Goal: Complete application form

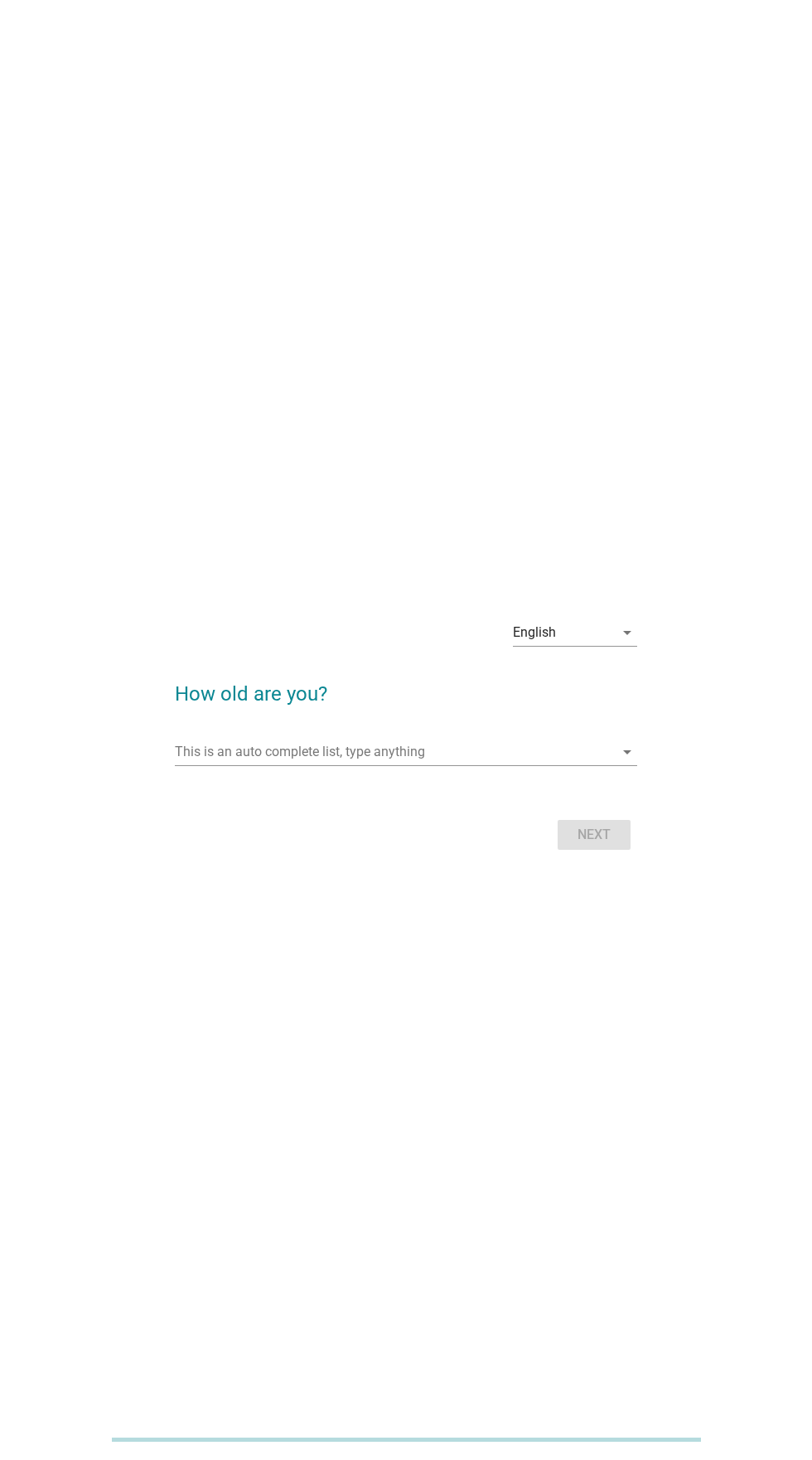
click at [559, 765] on input "This is an auto complete list, type anything" at bounding box center [394, 751] width 439 height 27
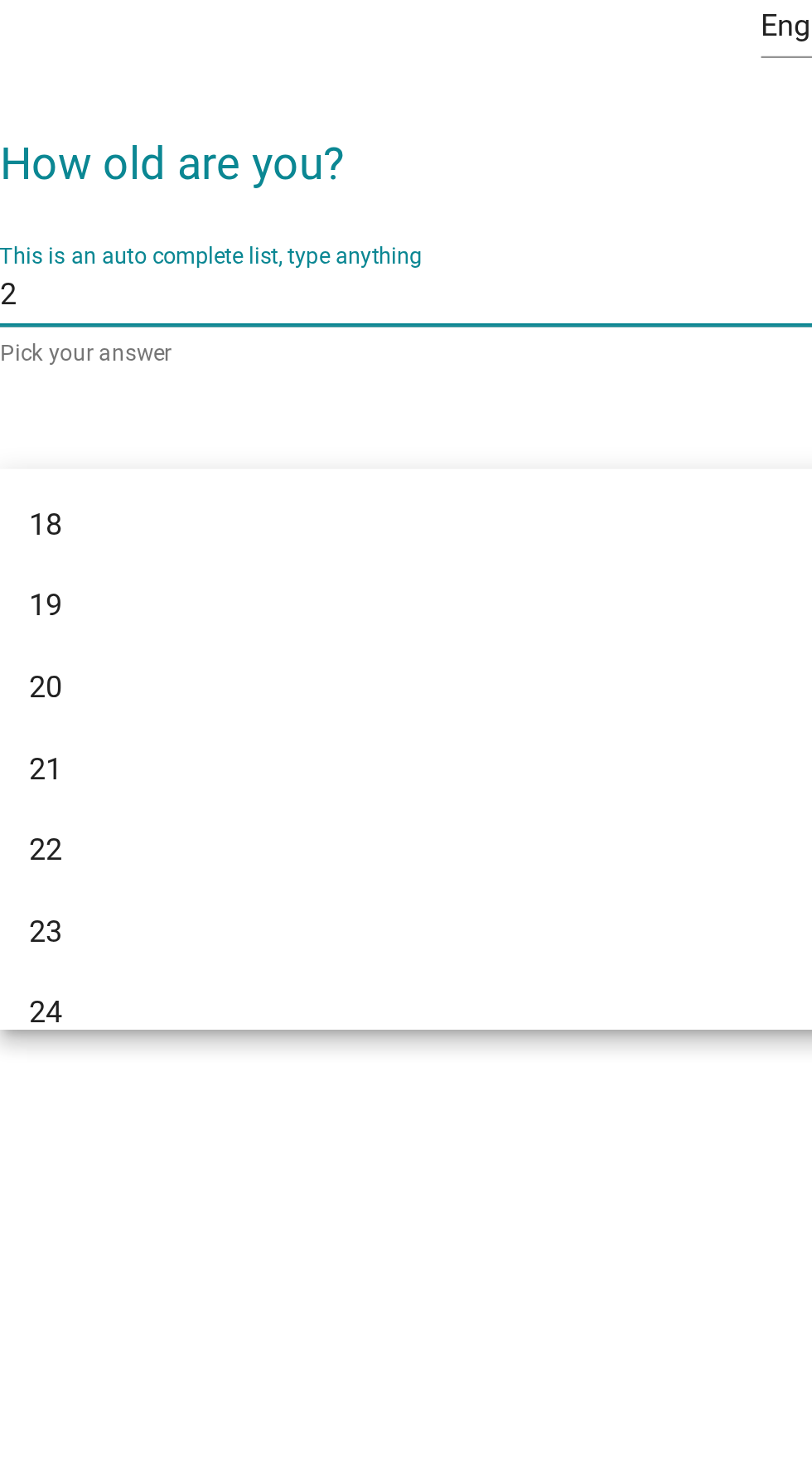
type input "29"
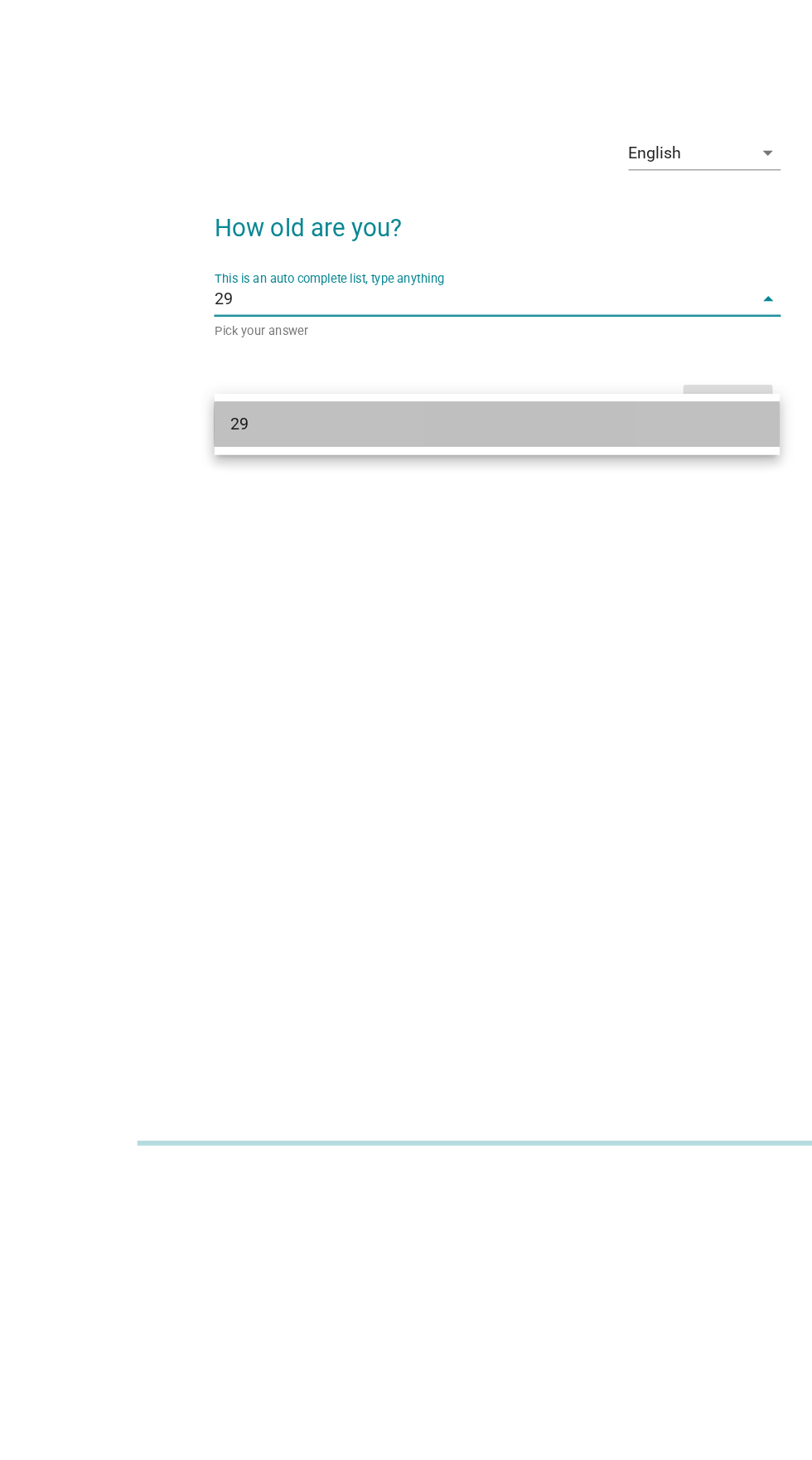
click at [441, 851] on div "29" at bounding box center [388, 853] width 399 height 20
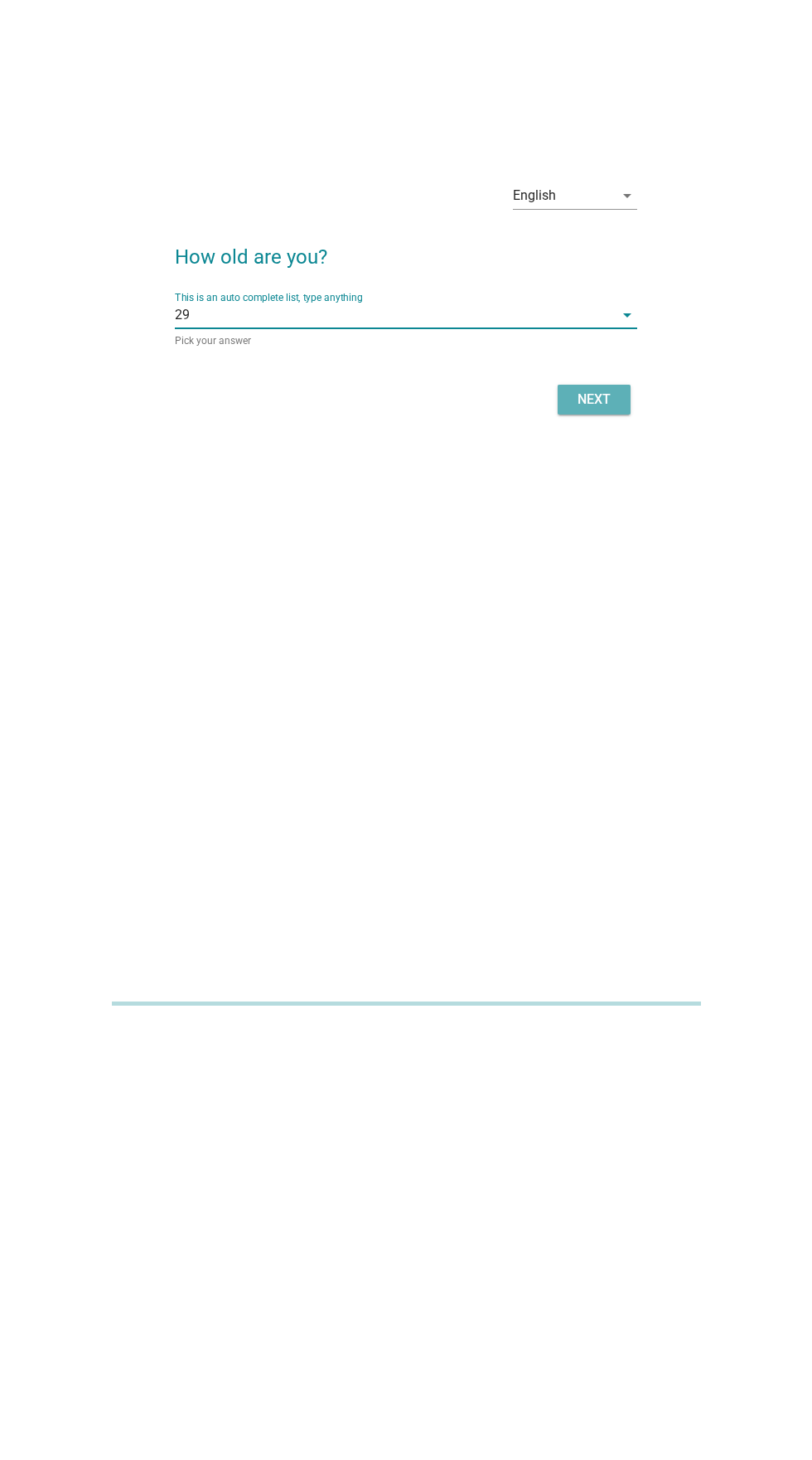
click at [608, 845] on div "Next" at bounding box center [594, 836] width 46 height 20
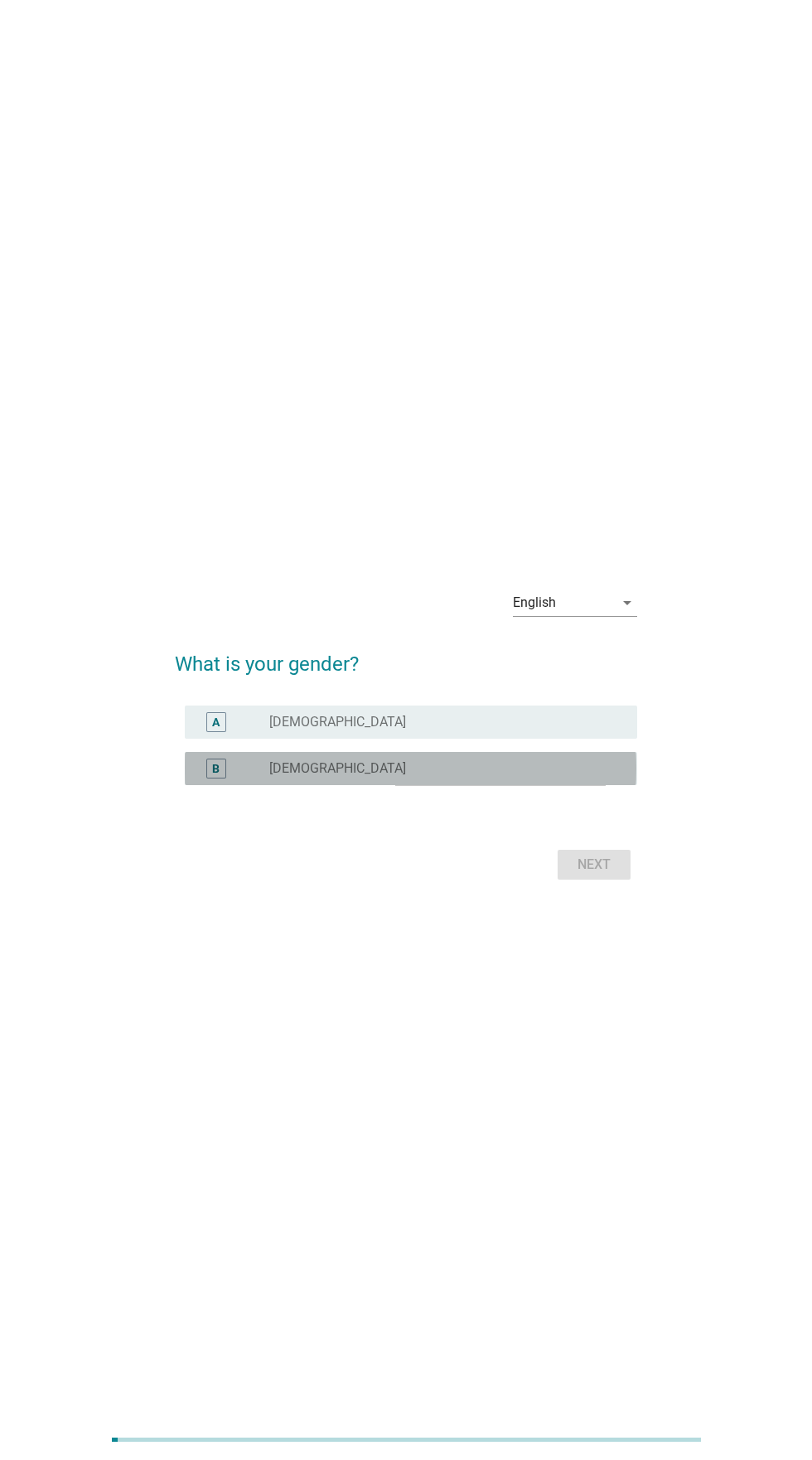
click at [240, 779] on div "B" at bounding box center [234, 769] width 72 height 20
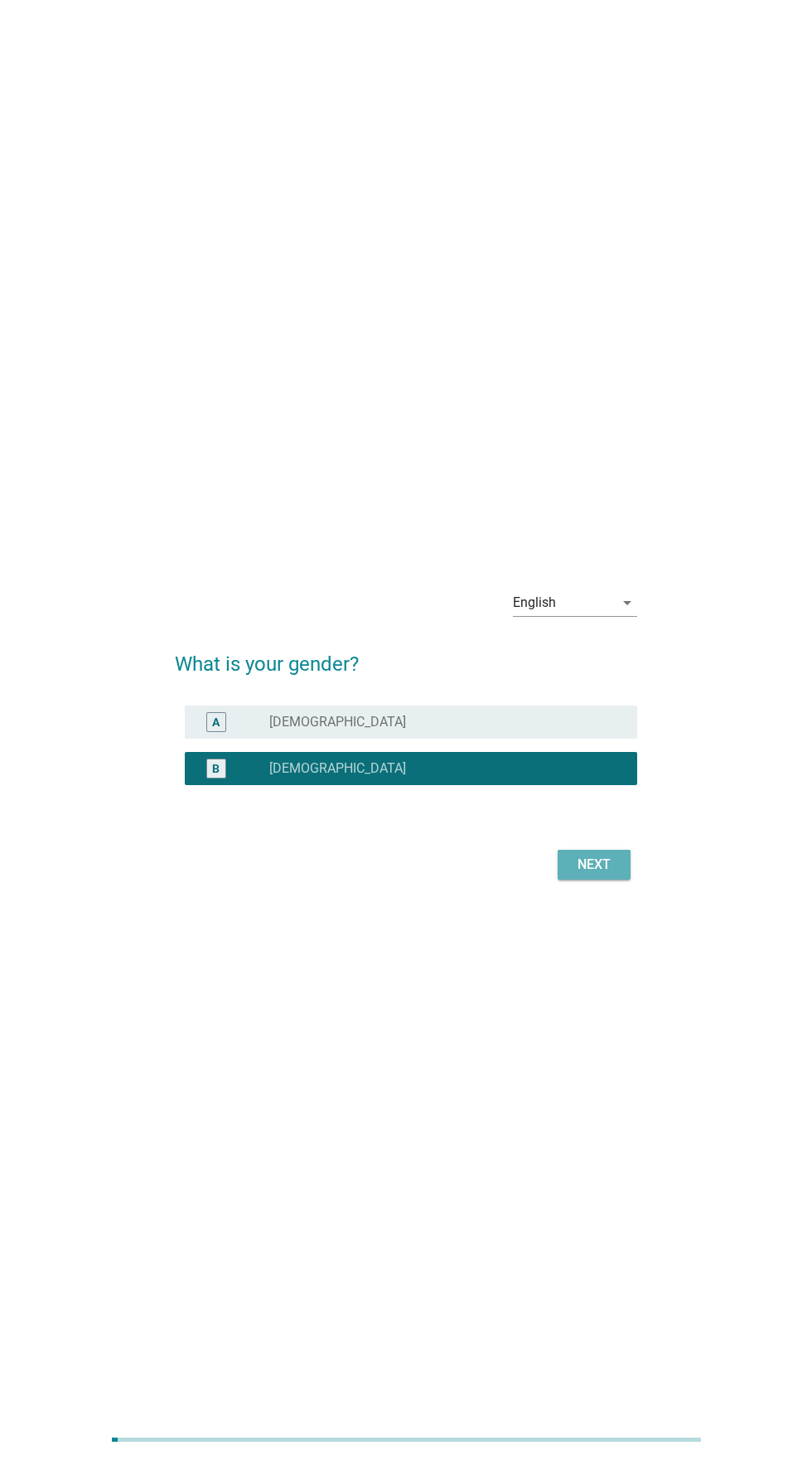
click at [606, 875] on div "Next" at bounding box center [594, 865] width 46 height 20
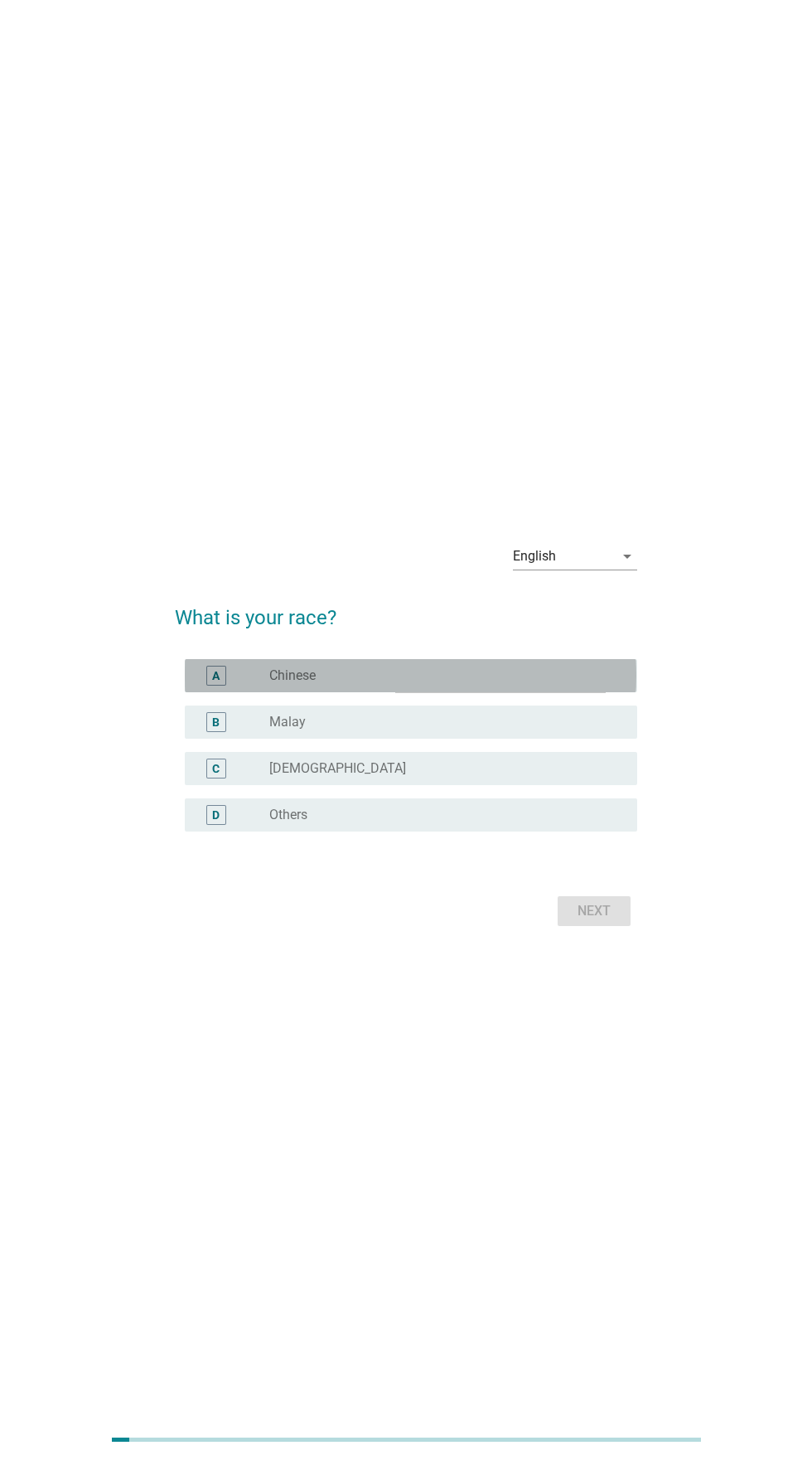
click at [210, 685] on div "A" at bounding box center [216, 676] width 20 height 20
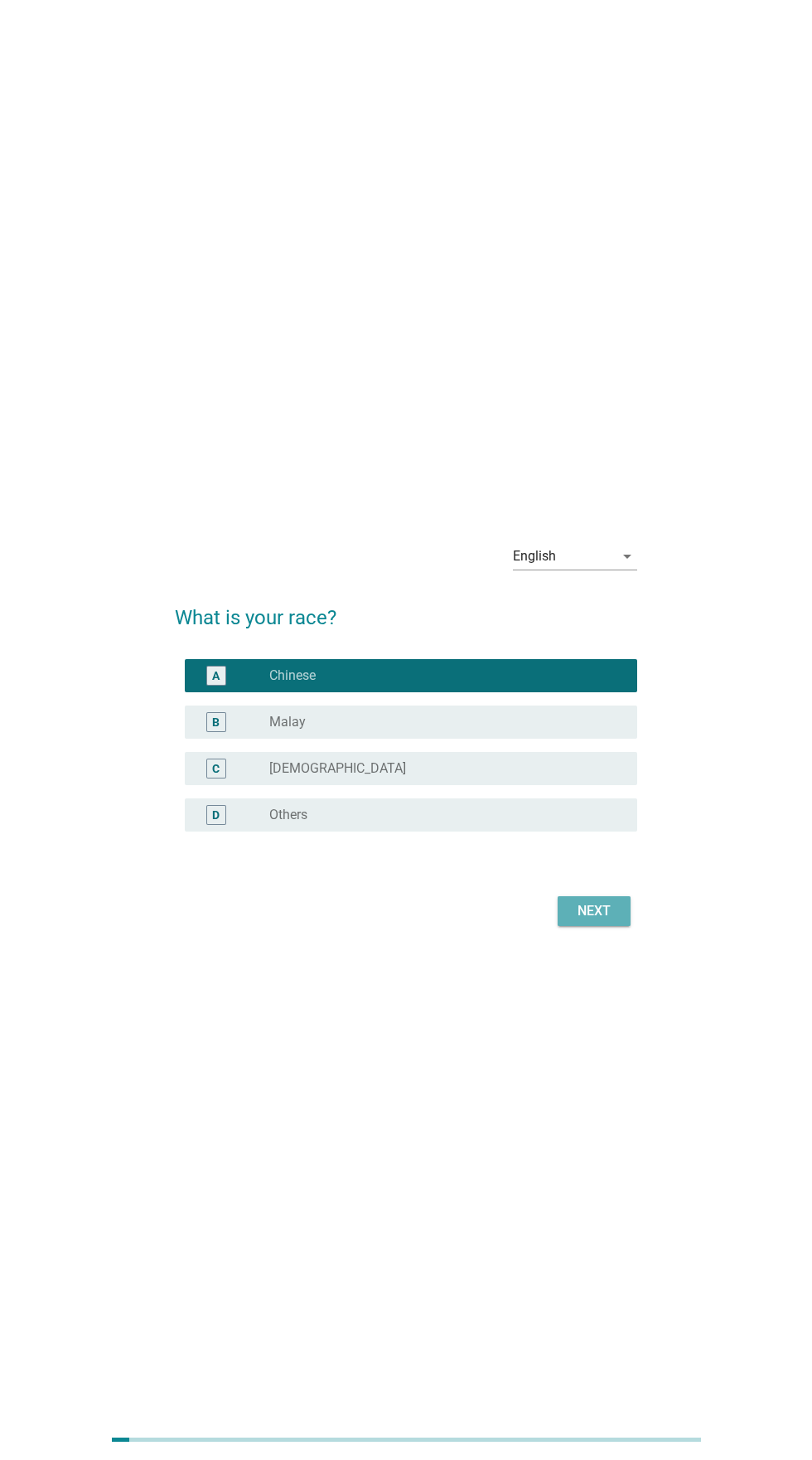
click at [623, 926] on button "Next" at bounding box center [594, 911] width 73 height 29
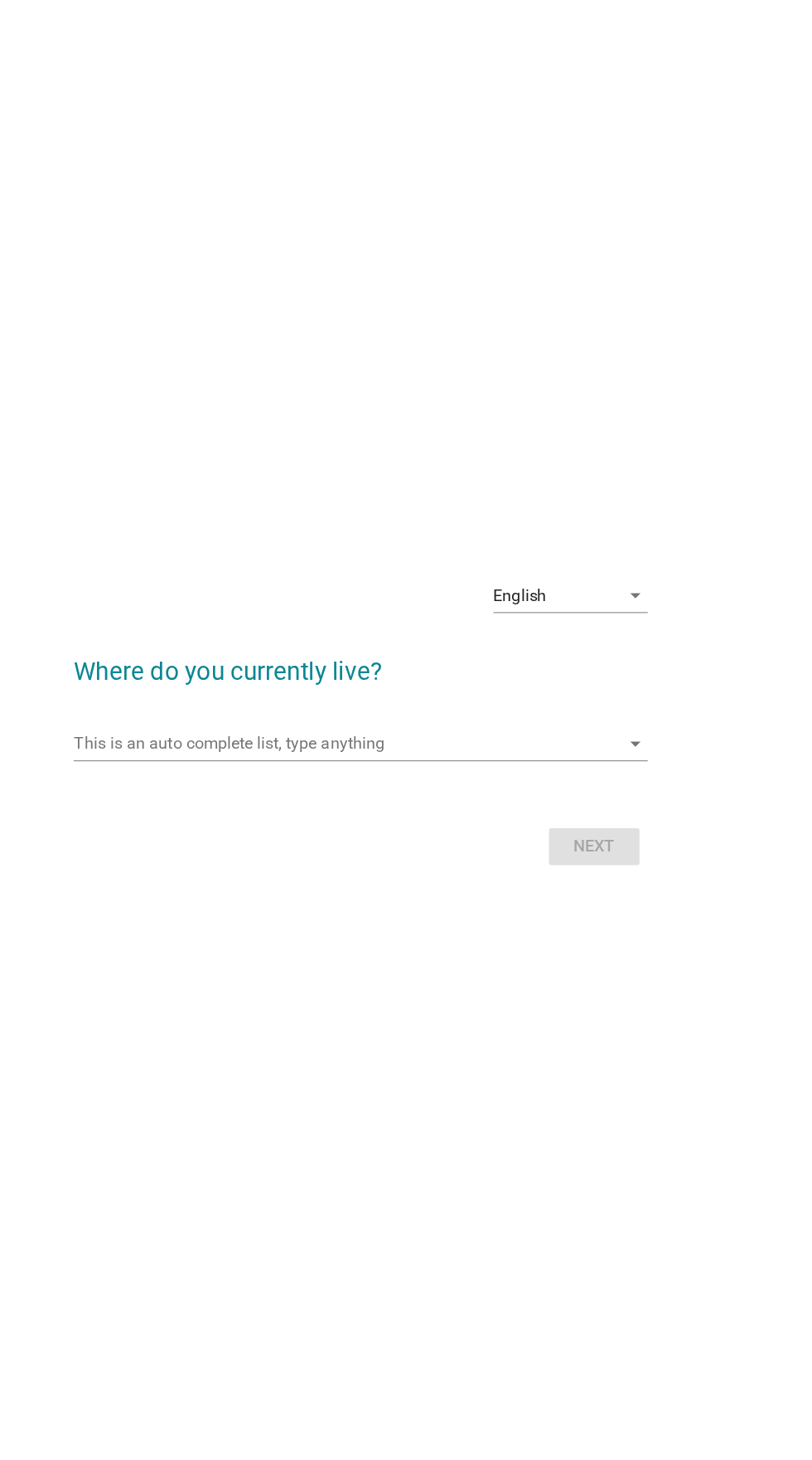
click at [597, 754] on input "This is an auto complete list, type anything" at bounding box center [394, 740] width 439 height 27
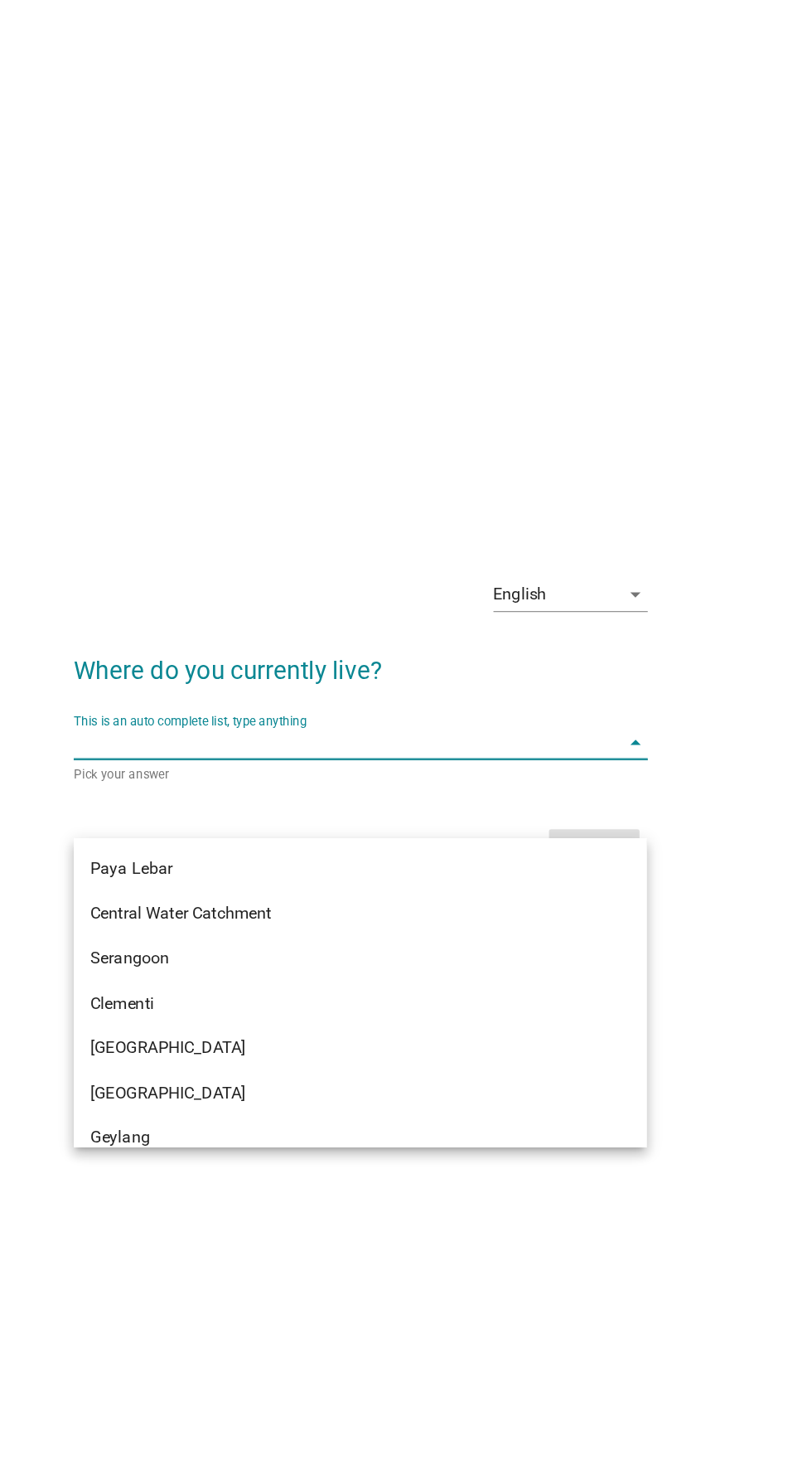
scroll to position [11, 0]
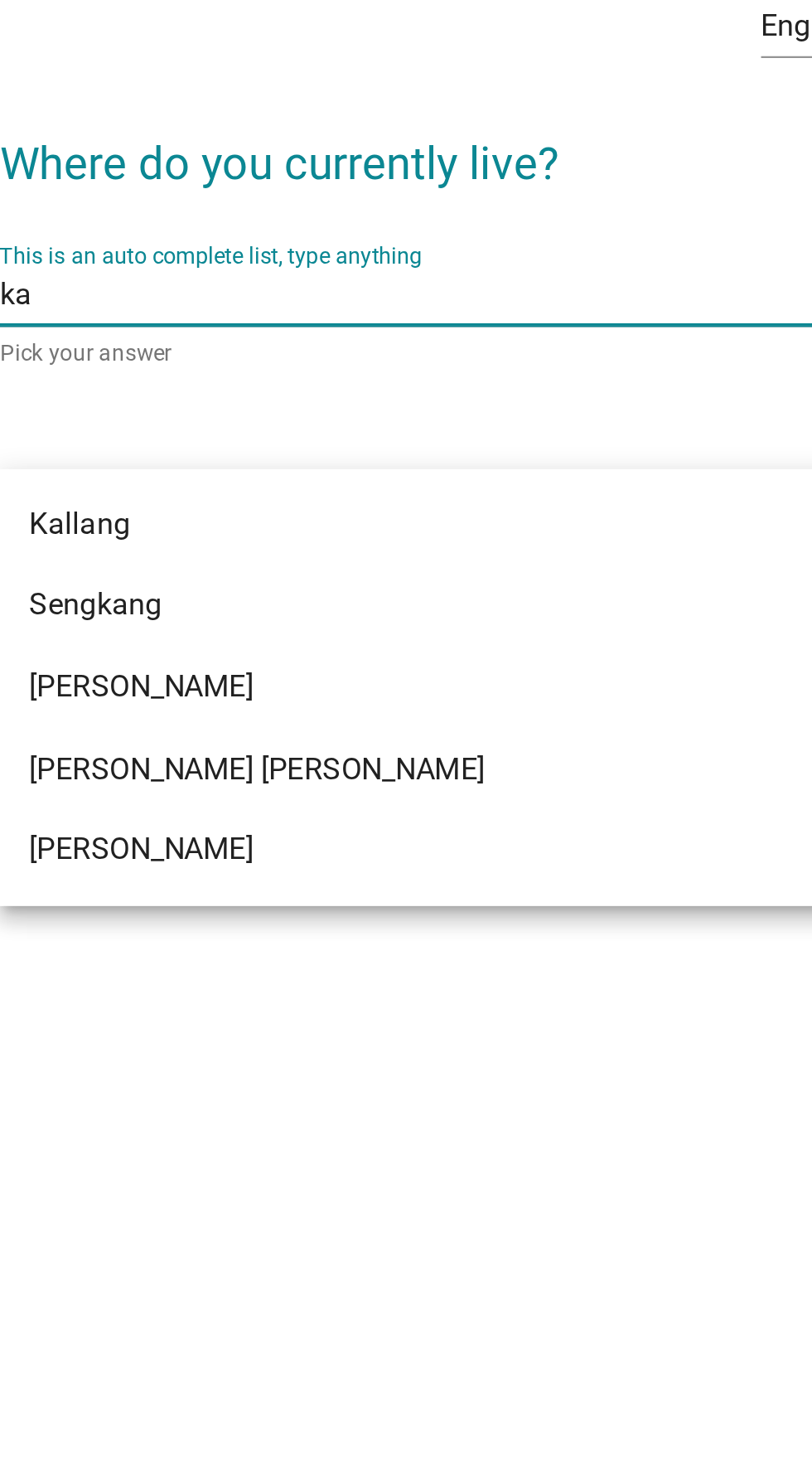
type input "kal"
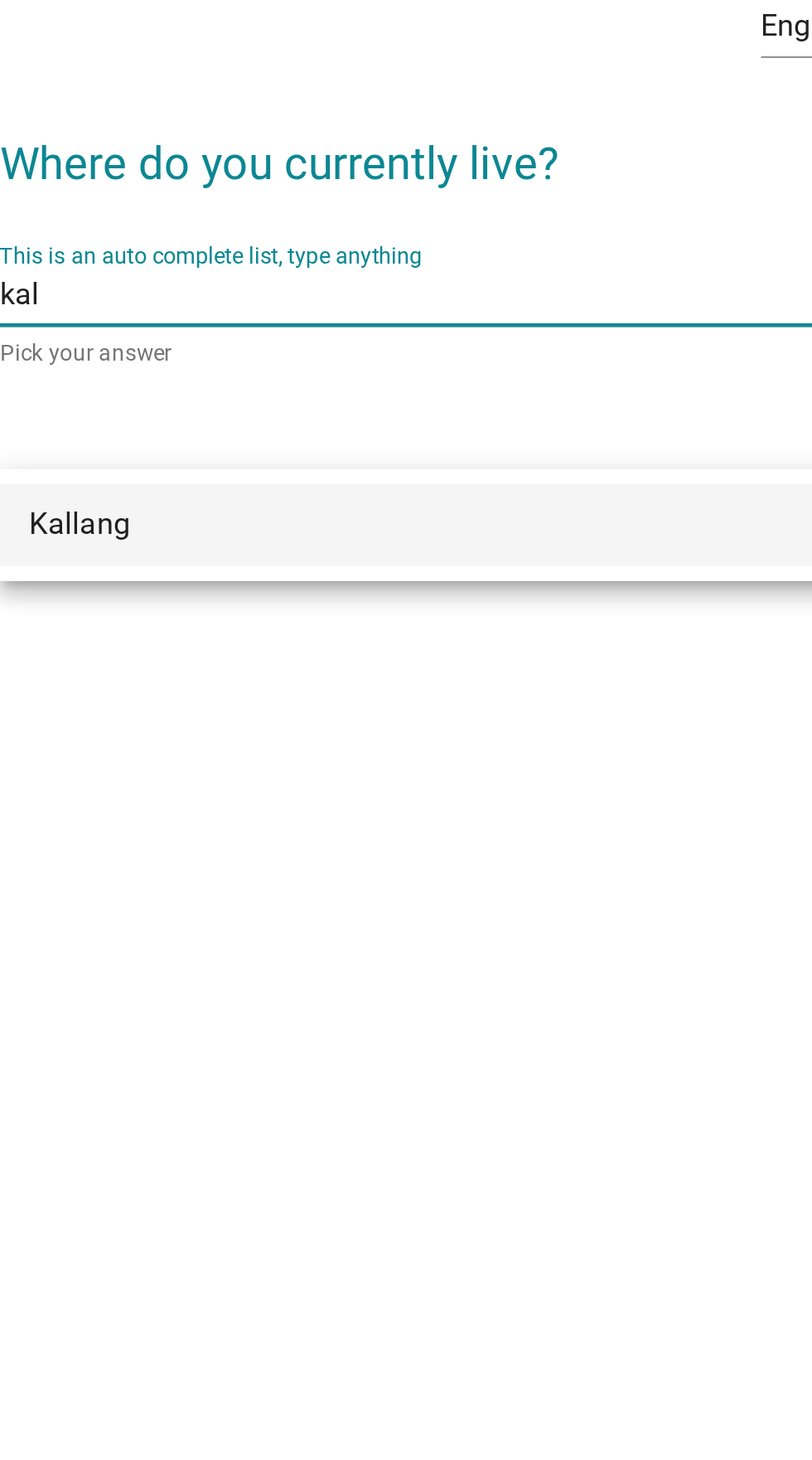
click at [386, 754] on div "This is an auto complete list, type anything kal arrow_drop_down" at bounding box center [406, 740] width 461 height 27
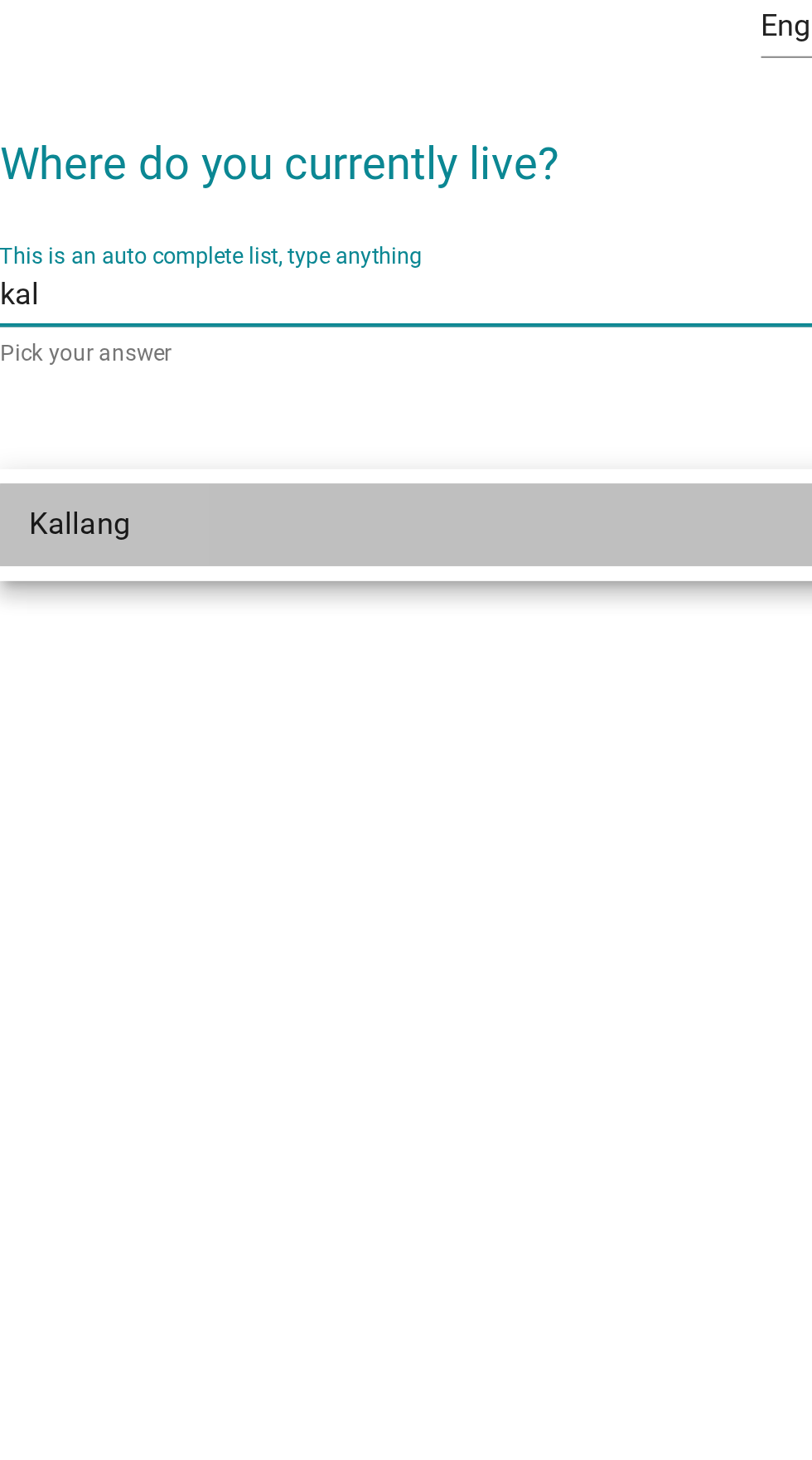
click at [425, 839] on div "Kallang" at bounding box center [388, 842] width 399 height 20
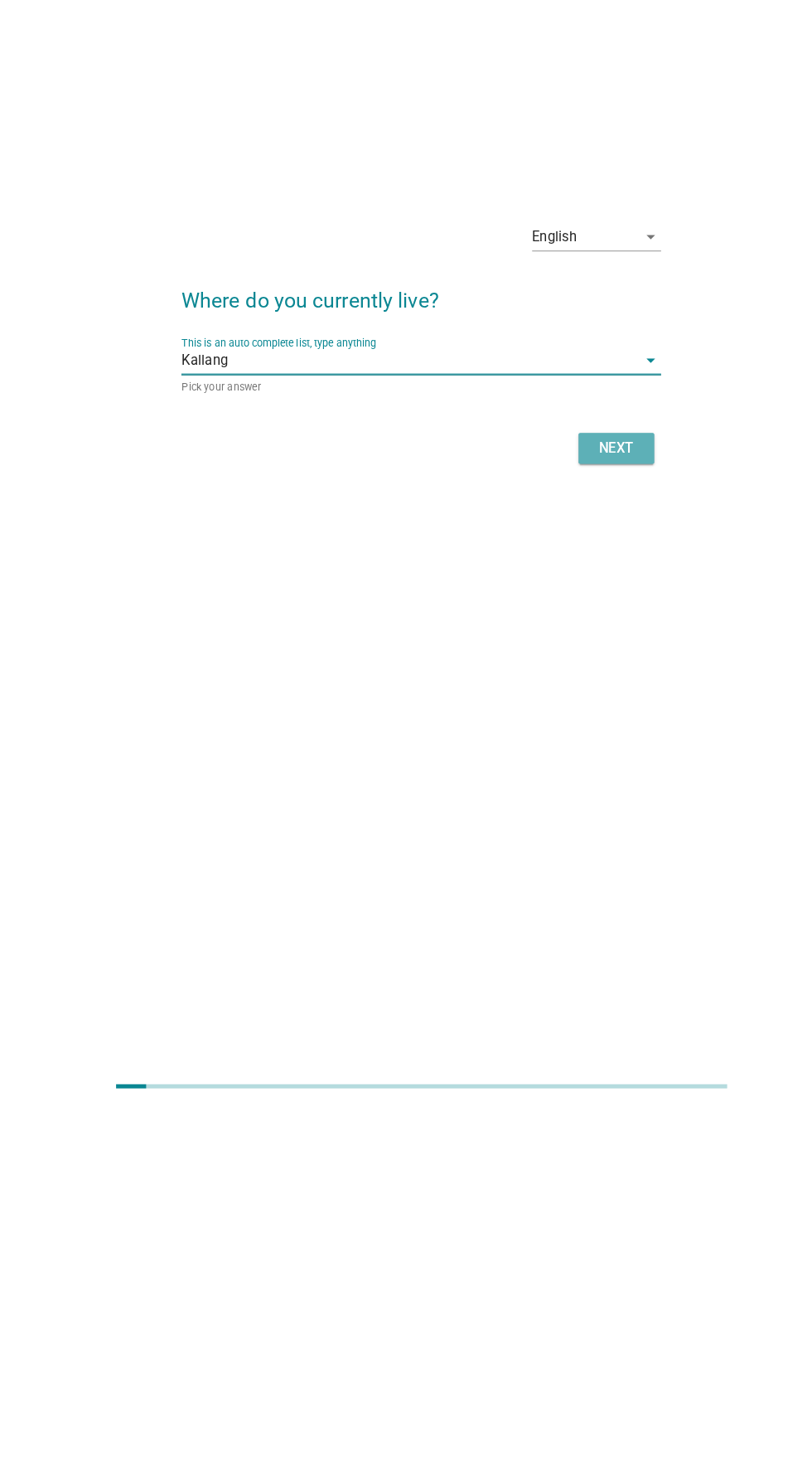
click at [606, 839] on button "Next" at bounding box center [594, 825] width 73 height 29
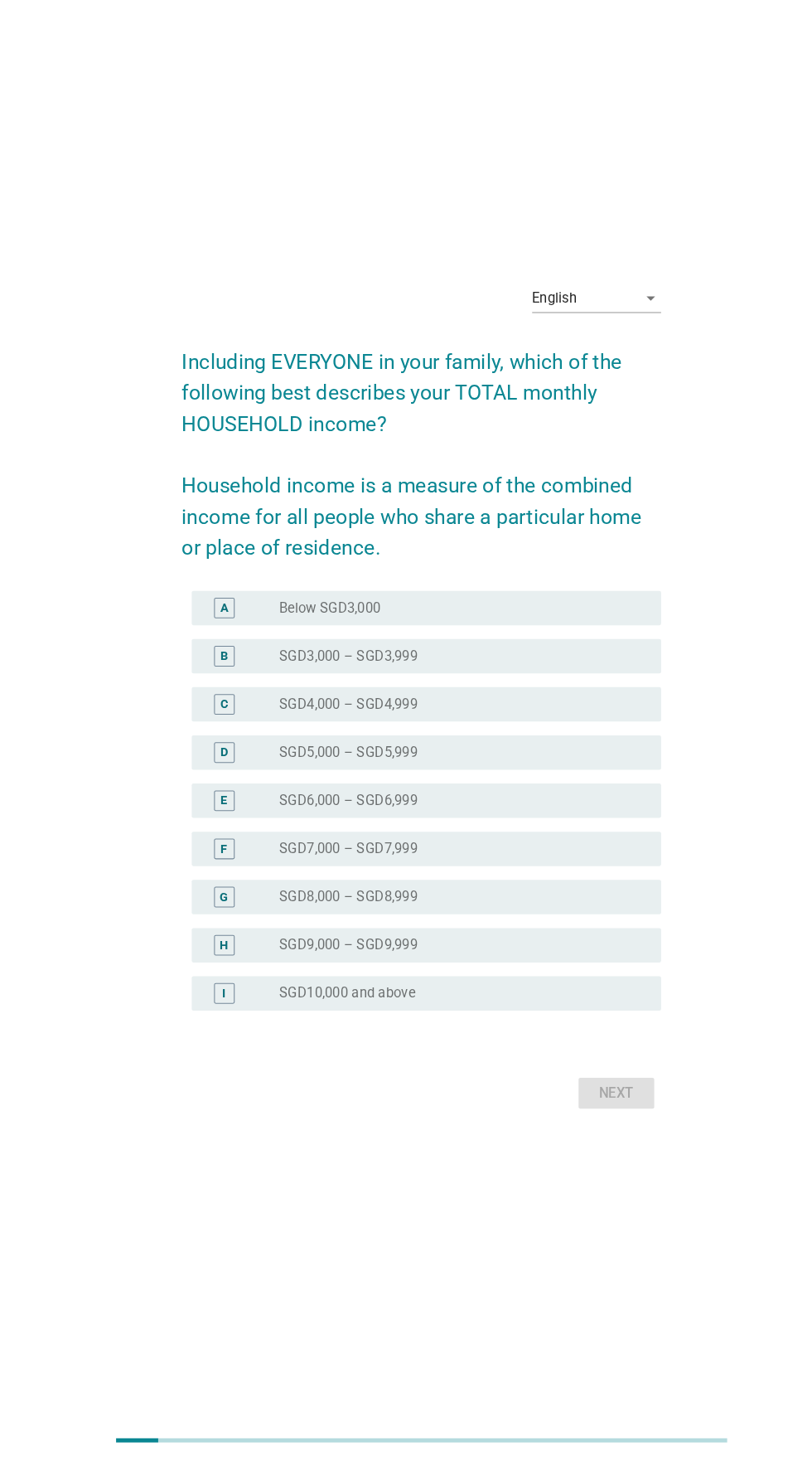
scroll to position [0, 0]
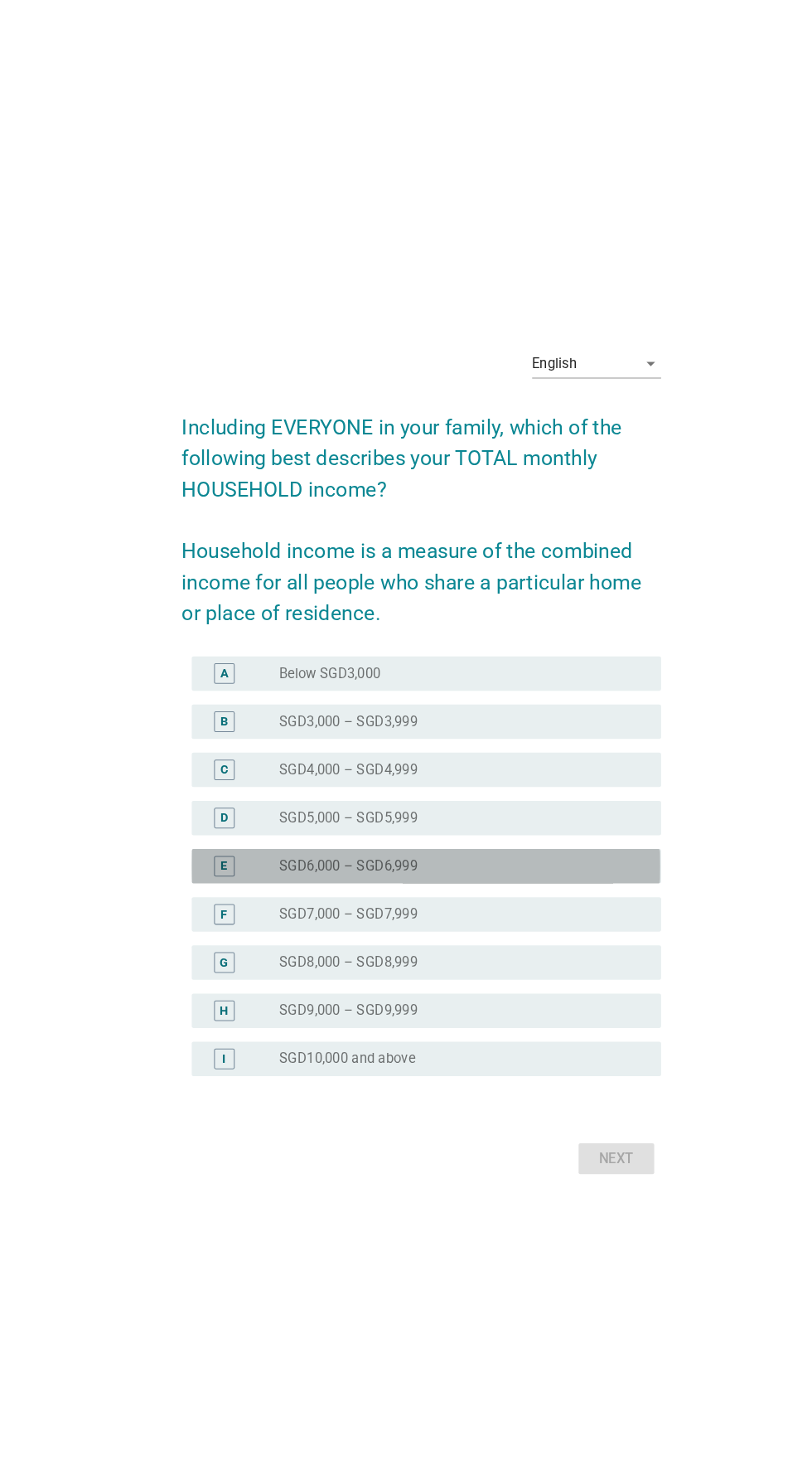
click at [605, 843] on div "radio_button_unchecked SGD6,000 – SGD6,999" at bounding box center [440, 835] width 342 height 17
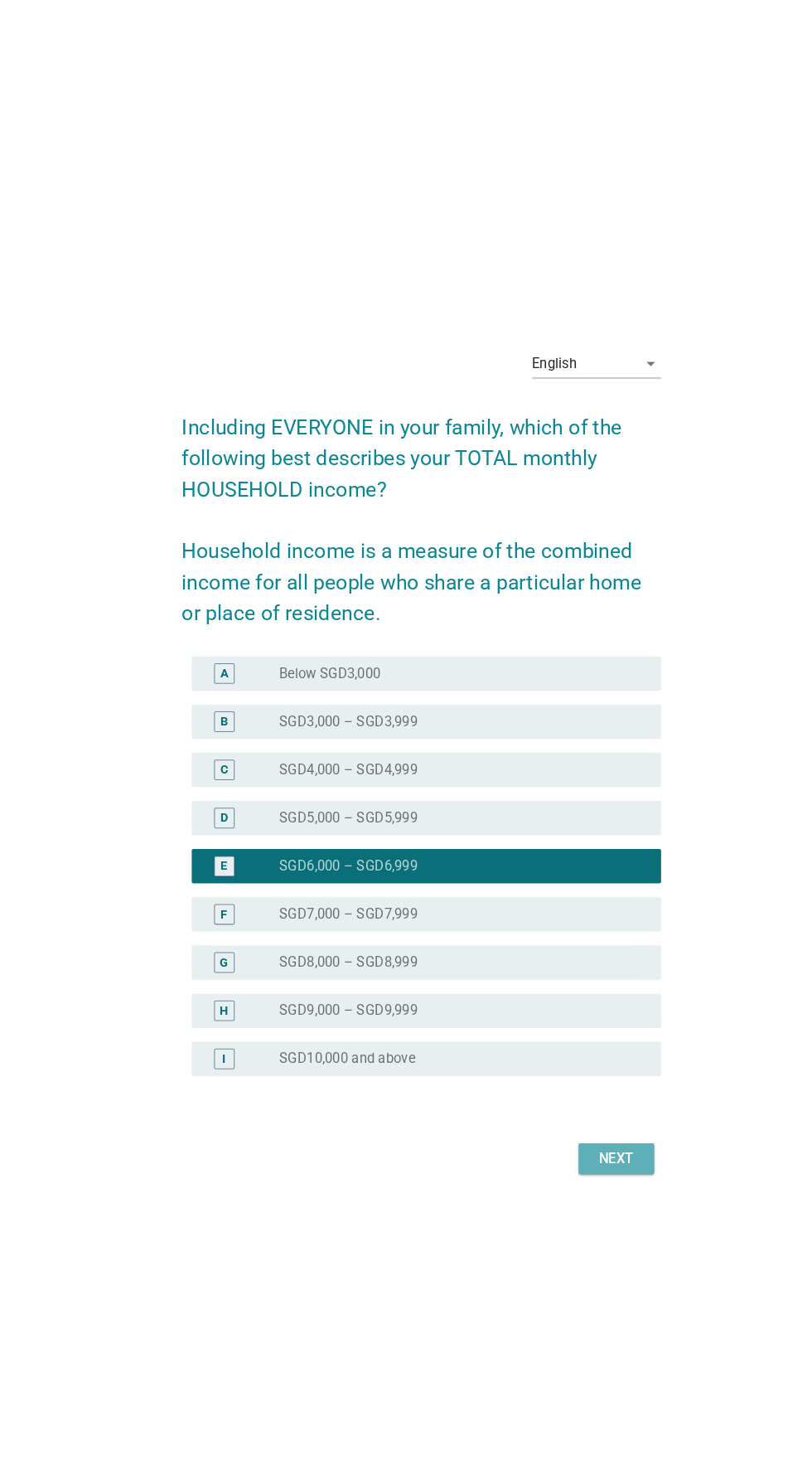
click at [585, 1126] on div "Next" at bounding box center [594, 1116] width 46 height 20
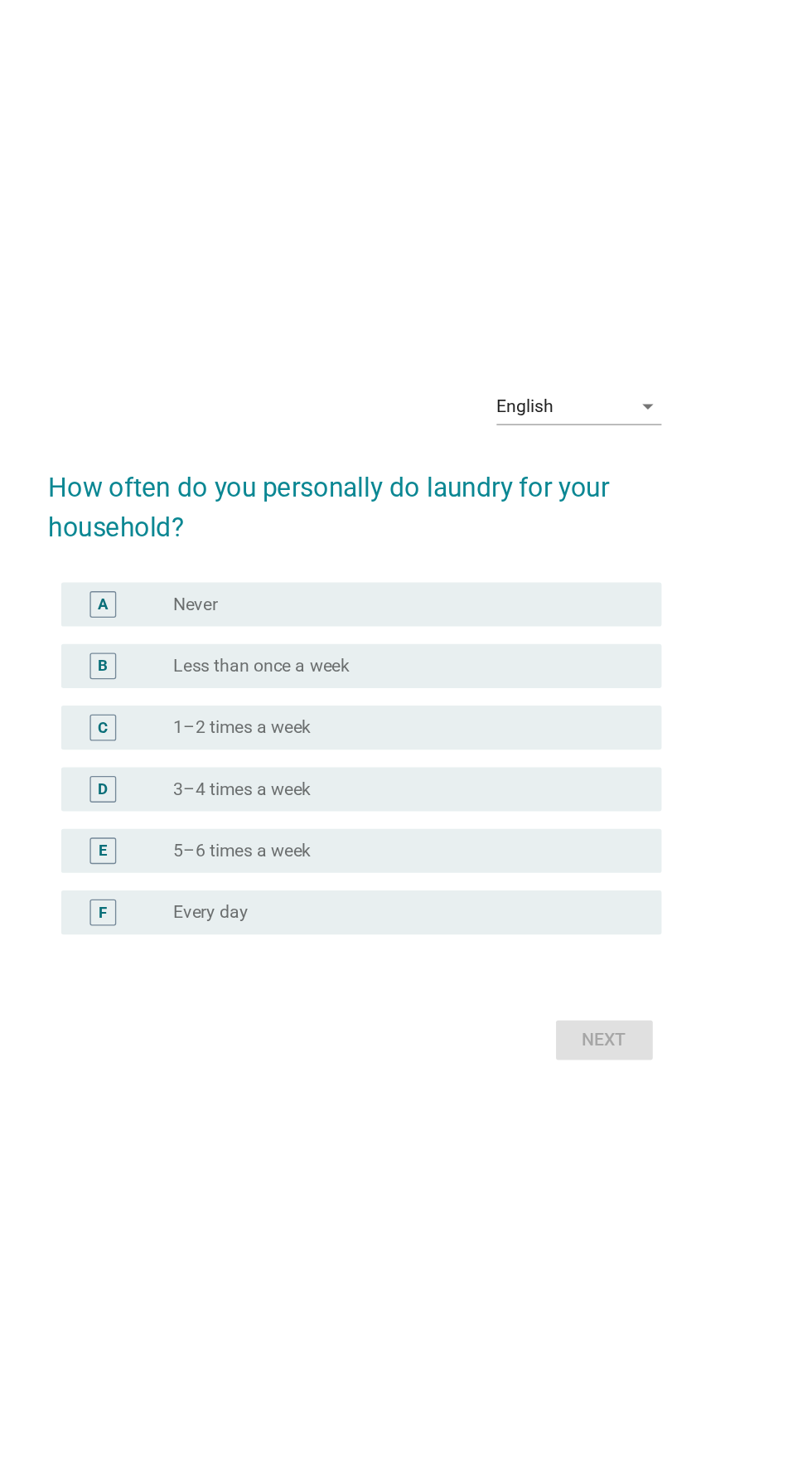
click at [559, 745] on div "radio_button_unchecked 1–2 times a week" at bounding box center [440, 736] width 342 height 17
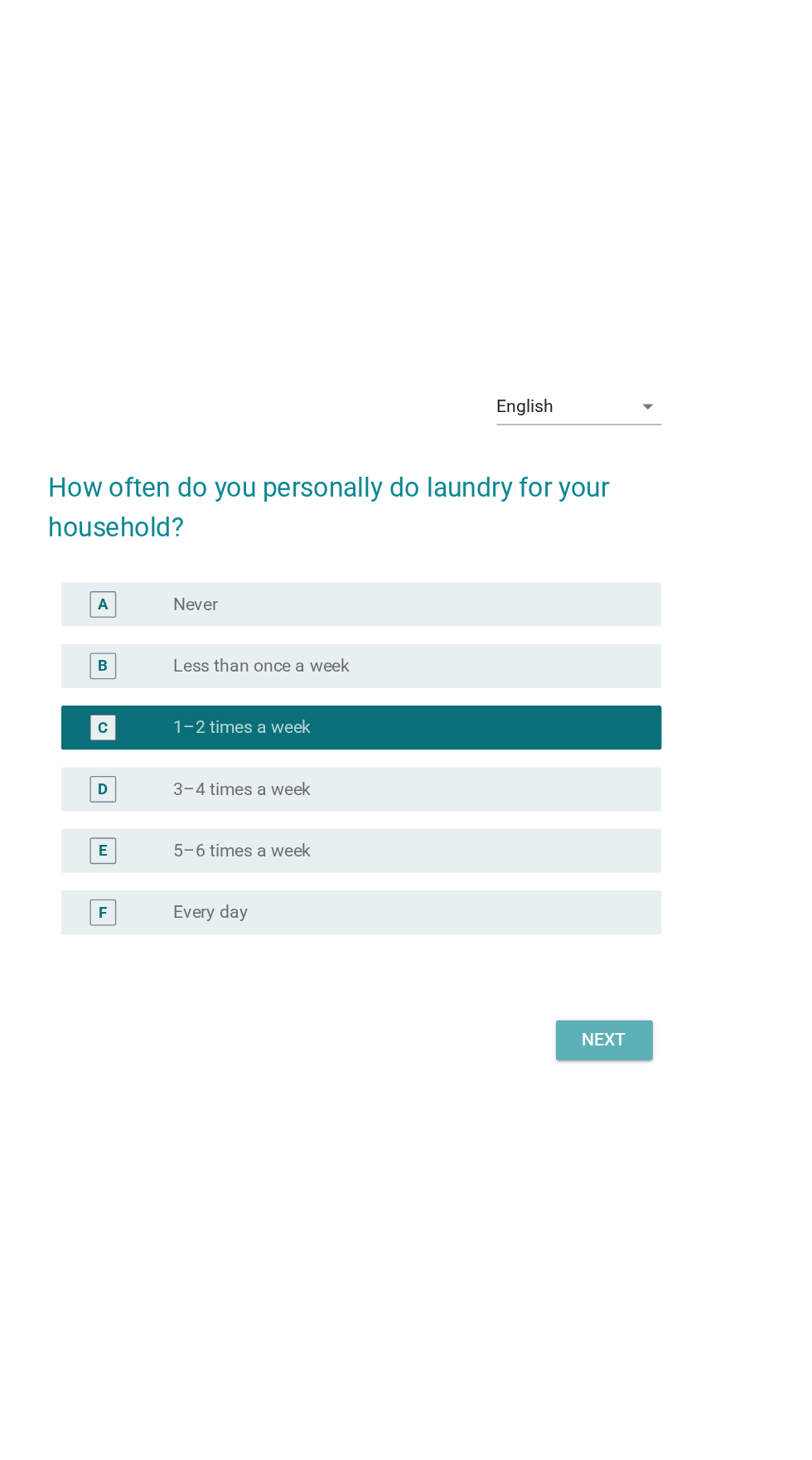
click at [596, 983] on div "Next" at bounding box center [594, 972] width 46 height 20
